Goal: Transaction & Acquisition: Purchase product/service

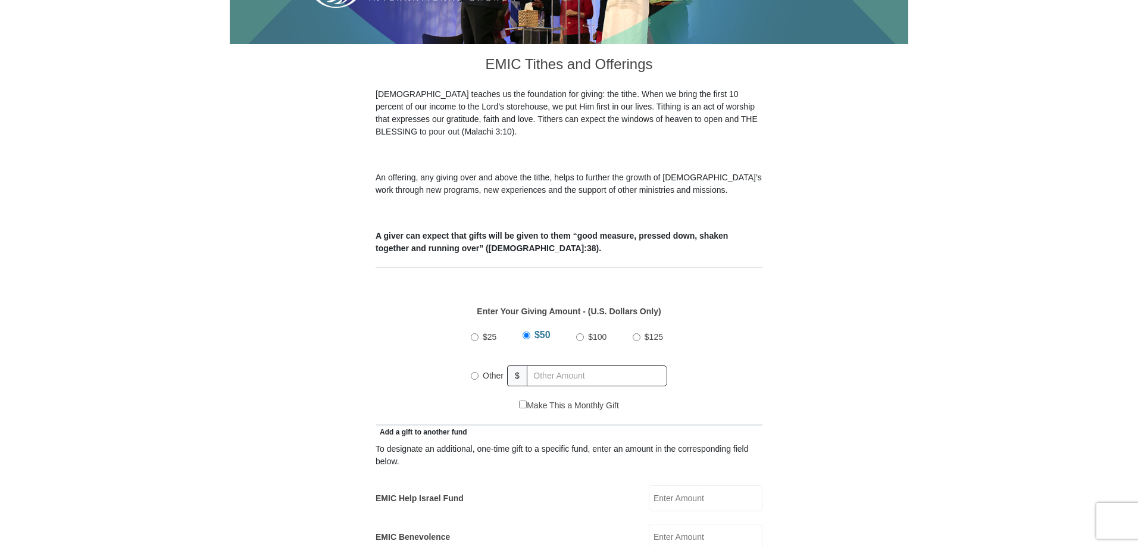
scroll to position [298, 0]
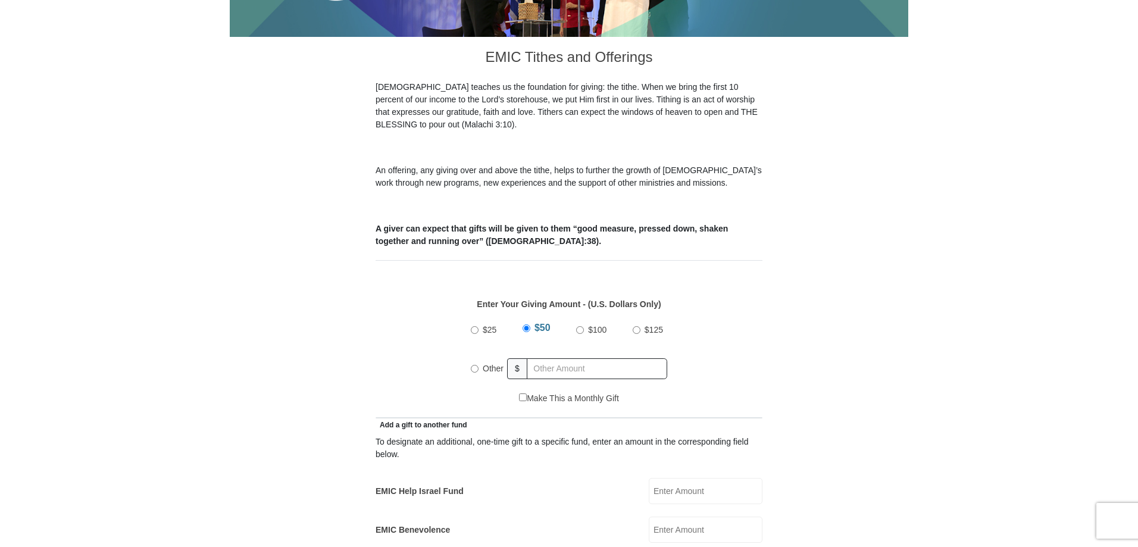
click at [475, 365] on input "Other" at bounding box center [475, 369] width 8 height 8
radio input "true"
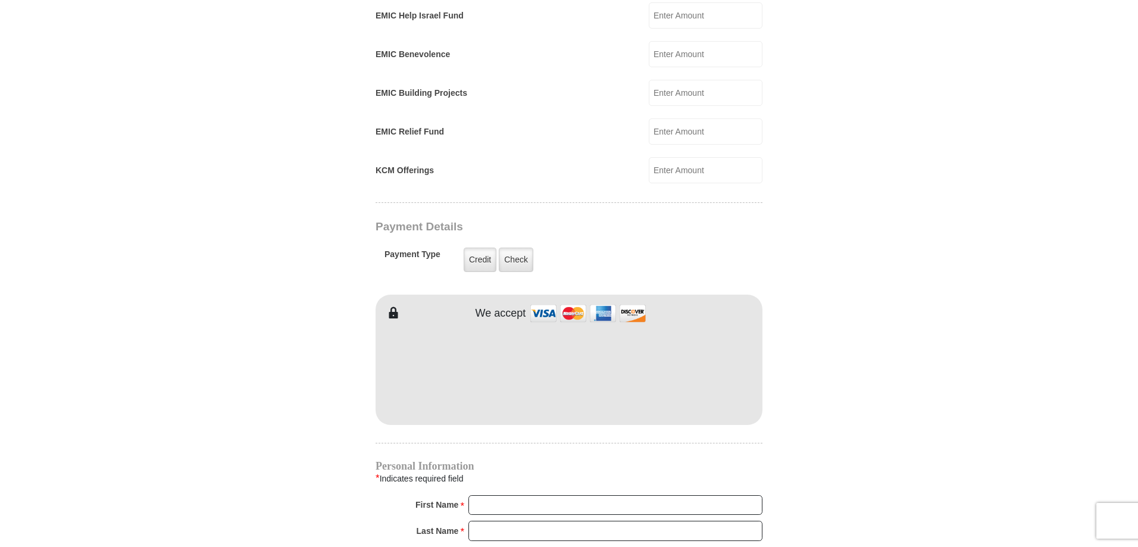
scroll to position [774, 0]
type input "160"
click at [479, 247] on label "Credit" at bounding box center [480, 259] width 33 height 24
click at [0, 0] on input "Credit" at bounding box center [0, 0] width 0 height 0
click at [502, 495] on input "First Name *" at bounding box center [616, 505] width 294 height 20
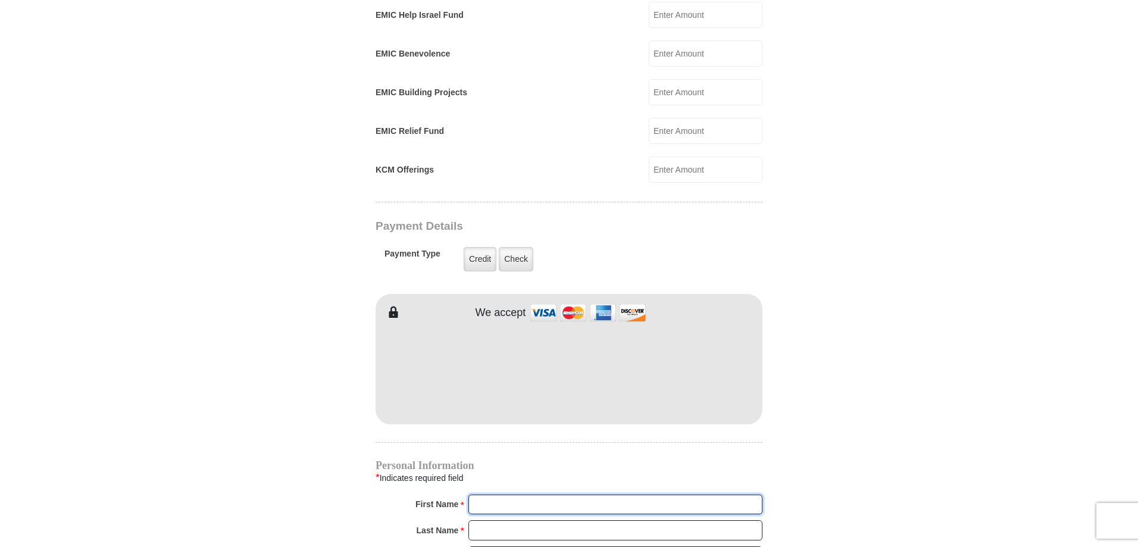
type input "[PERSON_NAME] and [PERSON_NAME]"
click at [495, 520] on input "Last Name *" at bounding box center [616, 530] width 294 height 20
type input "[PERSON_NAME]"
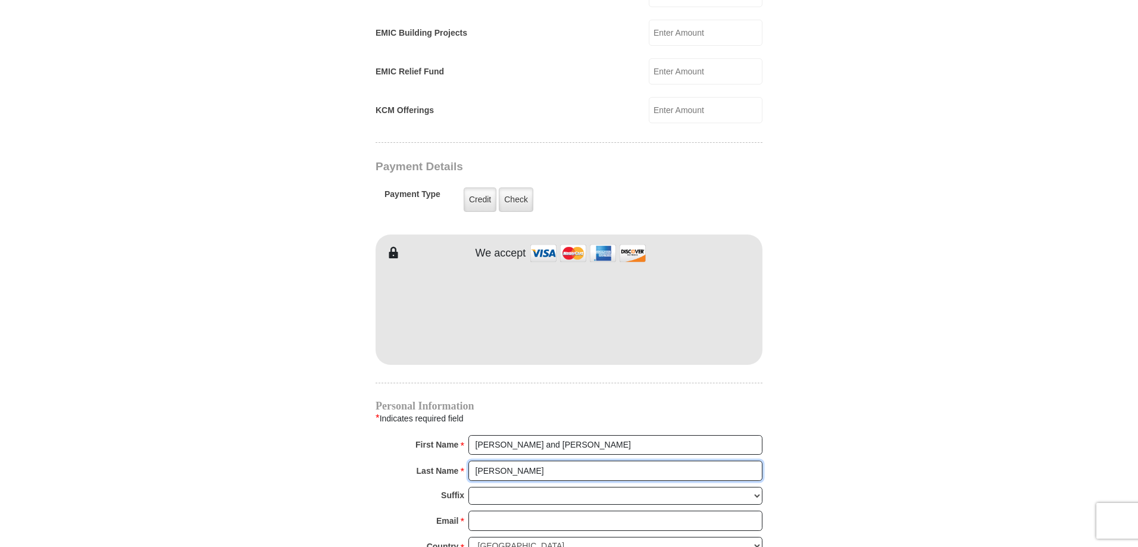
scroll to position [893, 0]
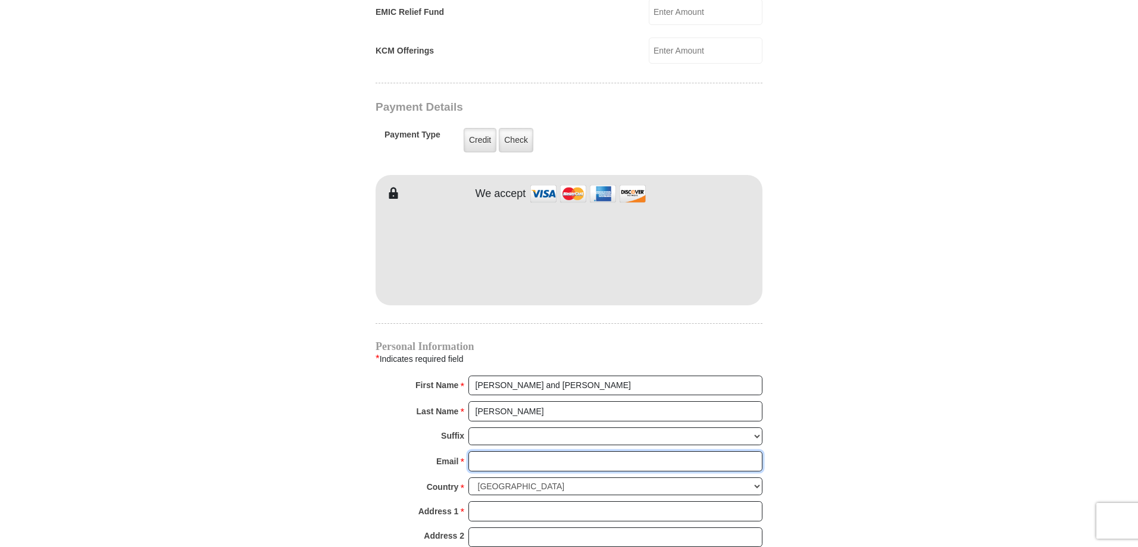
click at [491, 451] on input "Email *" at bounding box center [616, 461] width 294 height 20
type input "[EMAIL_ADDRESS][DOMAIN_NAME]"
type input "[STREET_ADDRESS]"
type input "[GEOGRAPHIC_DATA]"
select select "MI"
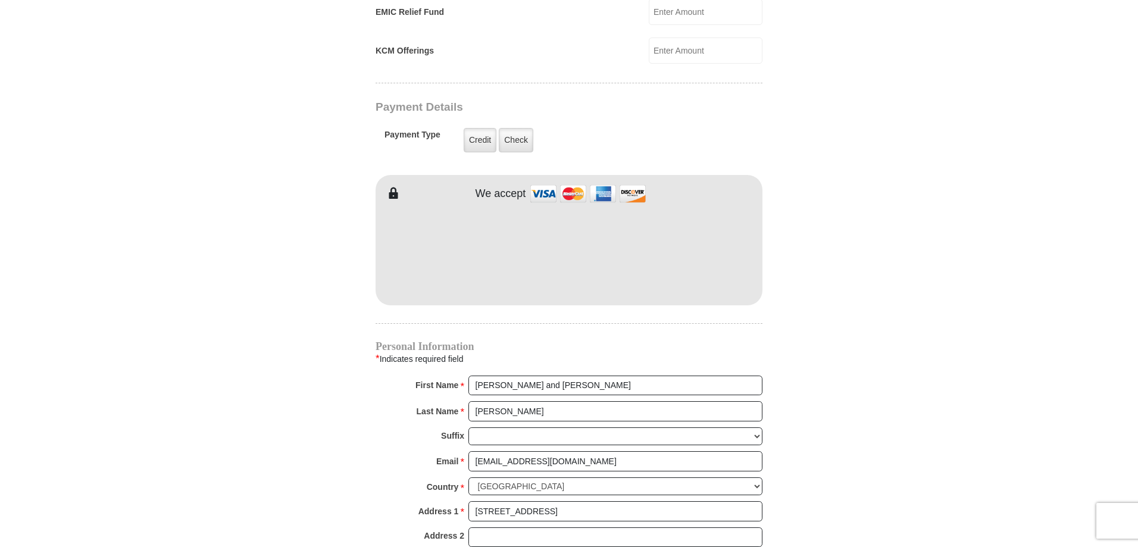
type input "49727"
type input "2313300490"
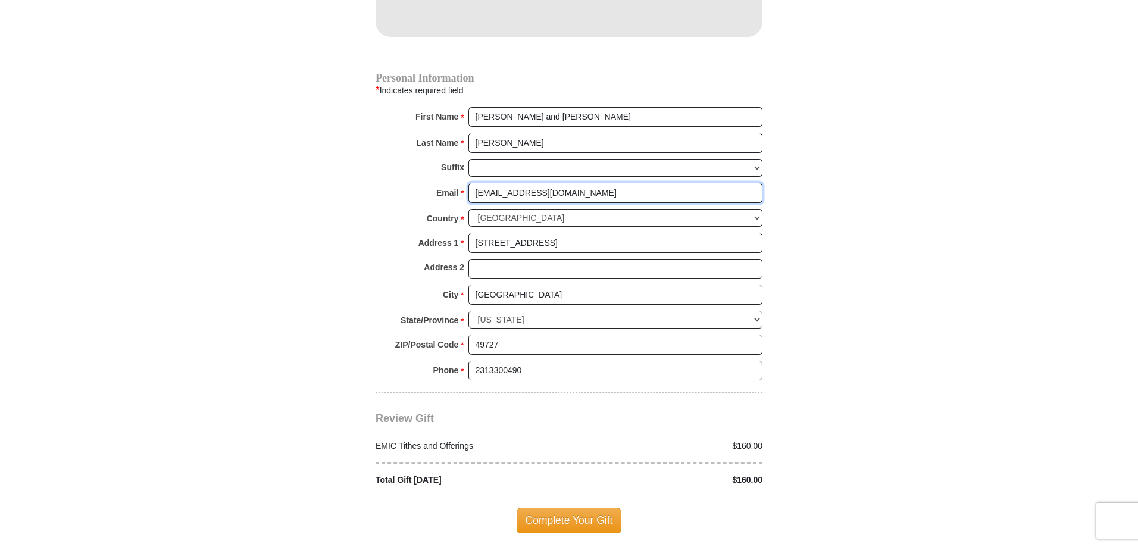
scroll to position [1191, 0]
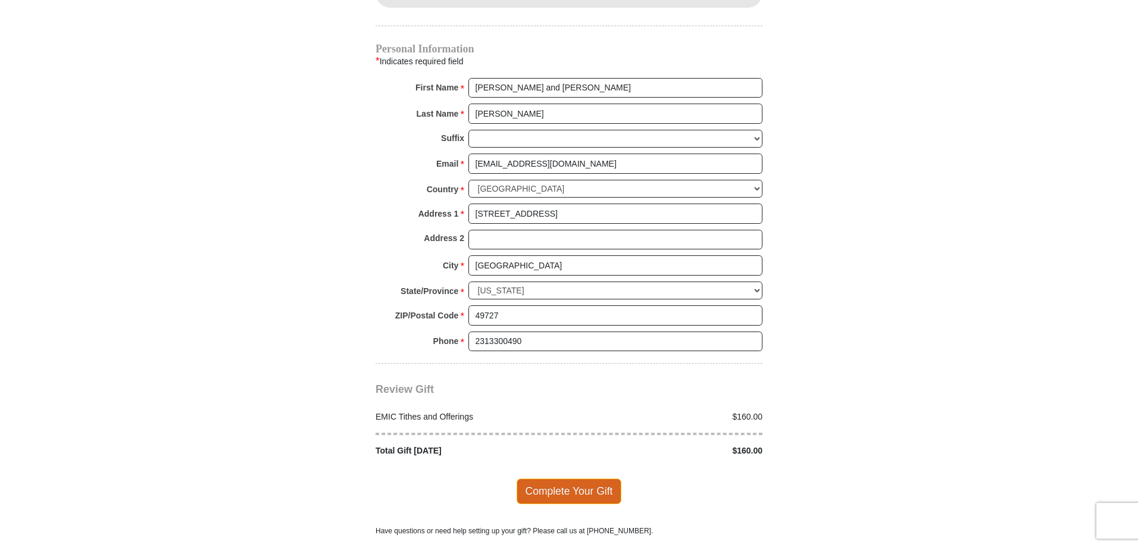
click at [553, 479] on span "Complete Your Gift" at bounding box center [569, 491] width 105 height 25
